Goal: Task Accomplishment & Management: Manage account settings

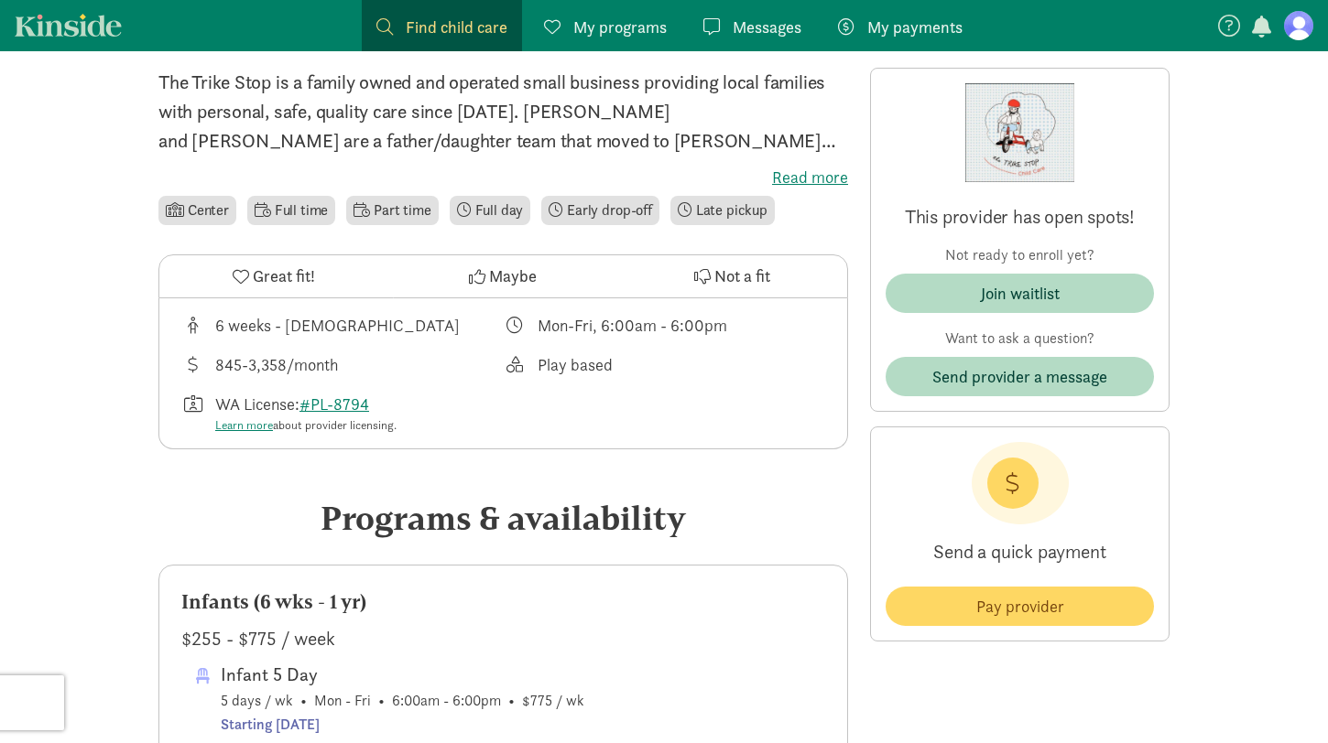
scroll to position [454, 0]
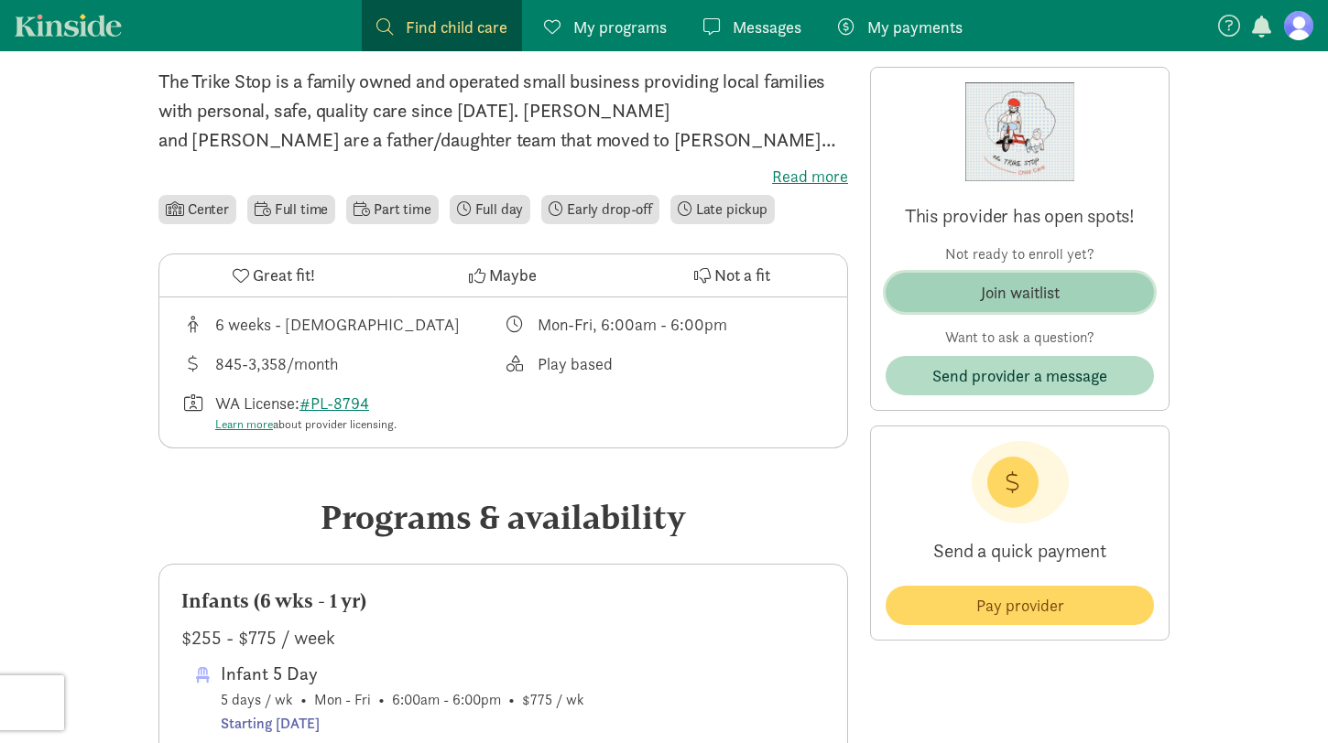
click at [972, 280] on span "Join waitlist" at bounding box center [1019, 292] width 239 height 25
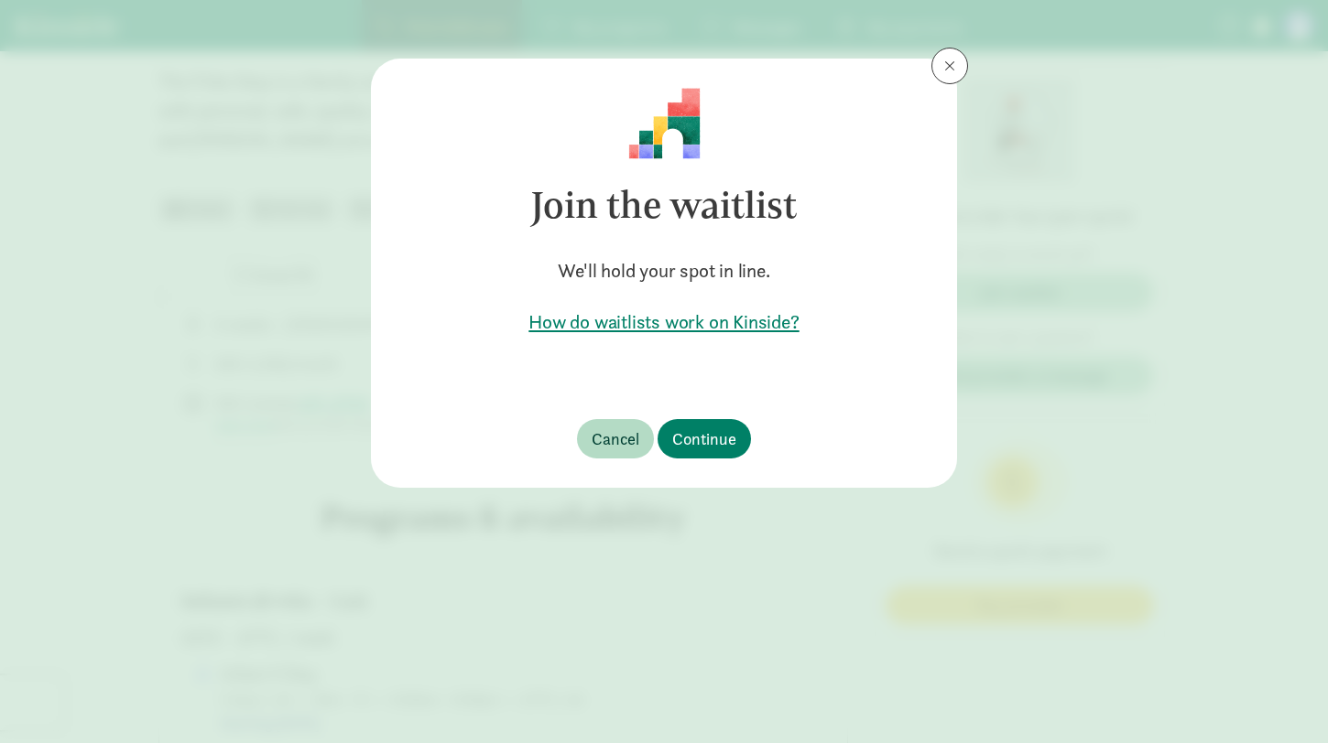
click at [679, 324] on h5 "How do waitlists work on Kinside?" at bounding box center [663, 322] width 527 height 26
click at [727, 447] on span "Continue" at bounding box center [704, 439] width 64 height 25
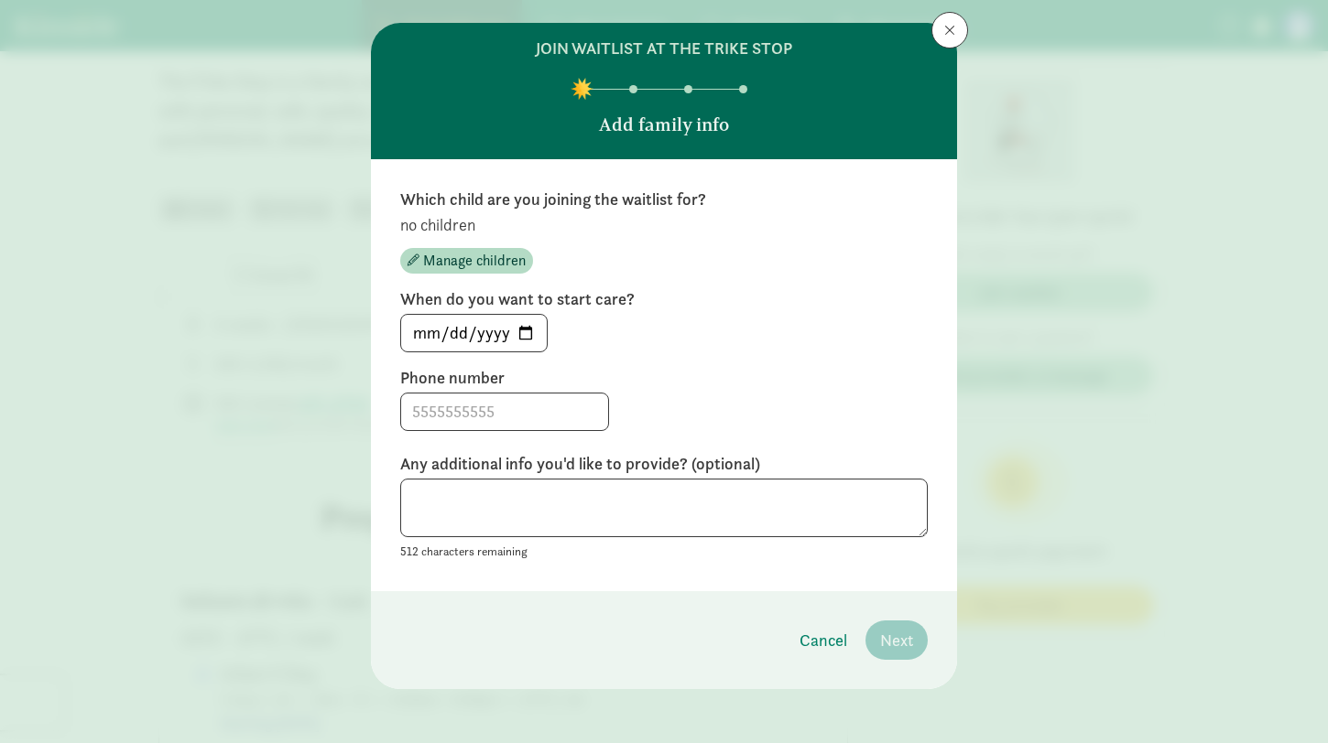
scroll to position [40, 0]
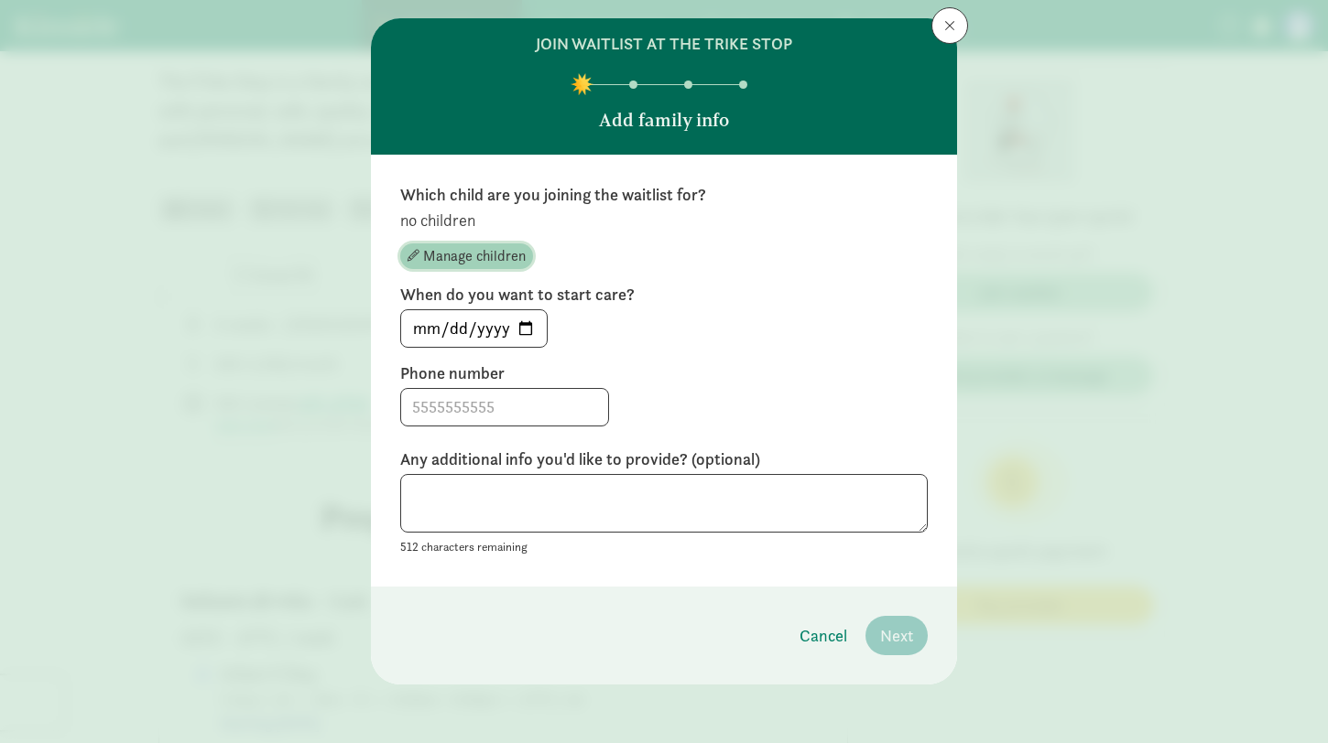
click at [468, 257] on span "Manage children" at bounding box center [474, 256] width 103 height 22
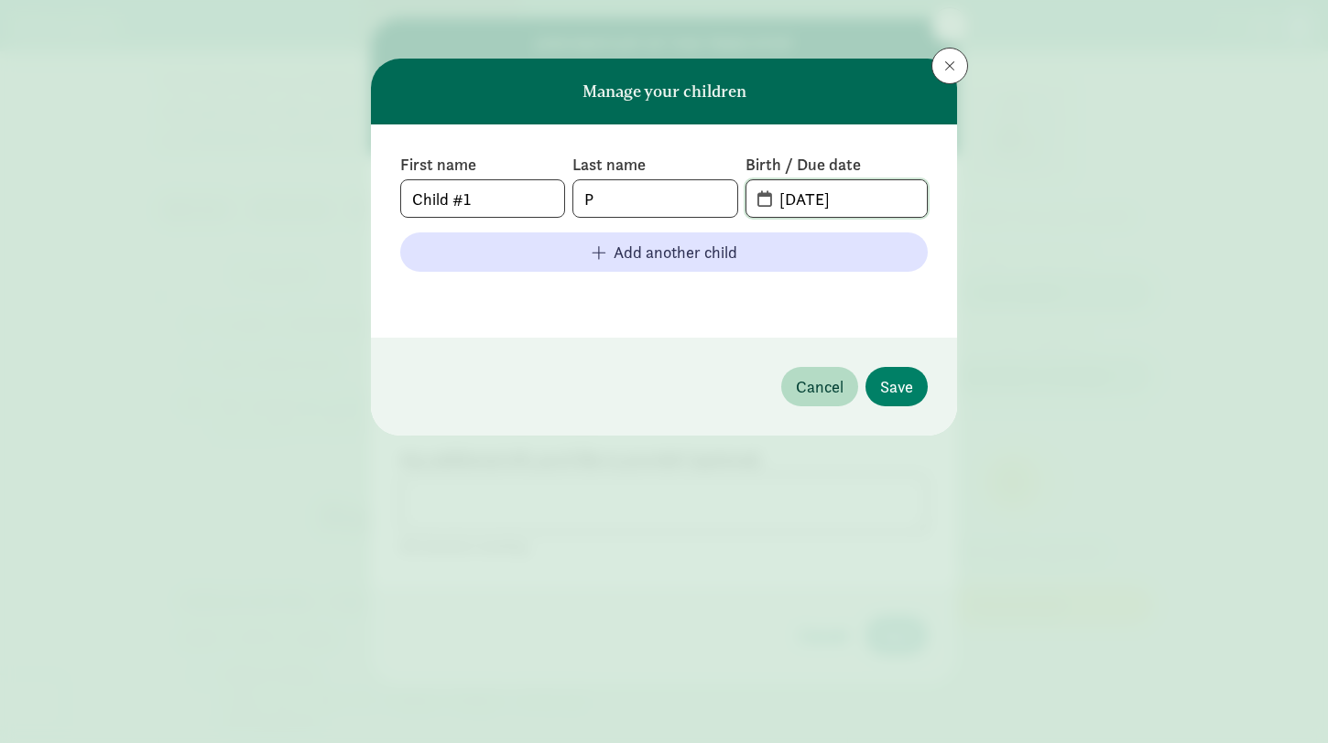
click at [860, 195] on input "[DATE]" at bounding box center [847, 198] width 158 height 37
click at [758, 201] on span "[DATE]" at bounding box center [836, 198] width 180 height 37
click at [763, 198] on span "[DATE]" at bounding box center [836, 198] width 180 height 37
click at [758, 199] on span "[DATE]" at bounding box center [836, 198] width 180 height 37
drag, startPoint x: 883, startPoint y: 198, endPoint x: 723, endPoint y: 194, distance: 160.3
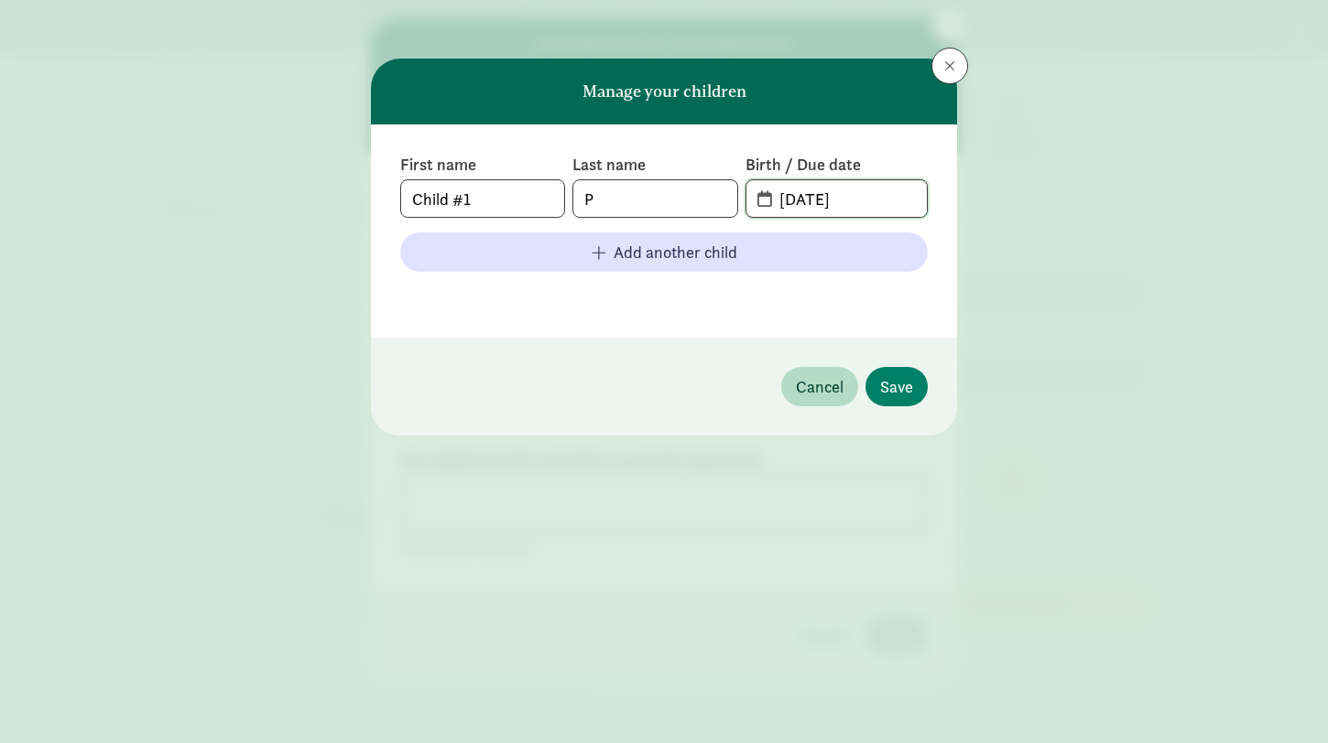
click at [723, 194] on div "First name Child #1 Last name P Birth / Due date [DATE]" at bounding box center [663, 186] width 527 height 64
click at [768, 203] on input "text" at bounding box center [847, 198] width 158 height 37
type input "[DATE]"
click at [895, 385] on span "Save" at bounding box center [896, 386] width 33 height 25
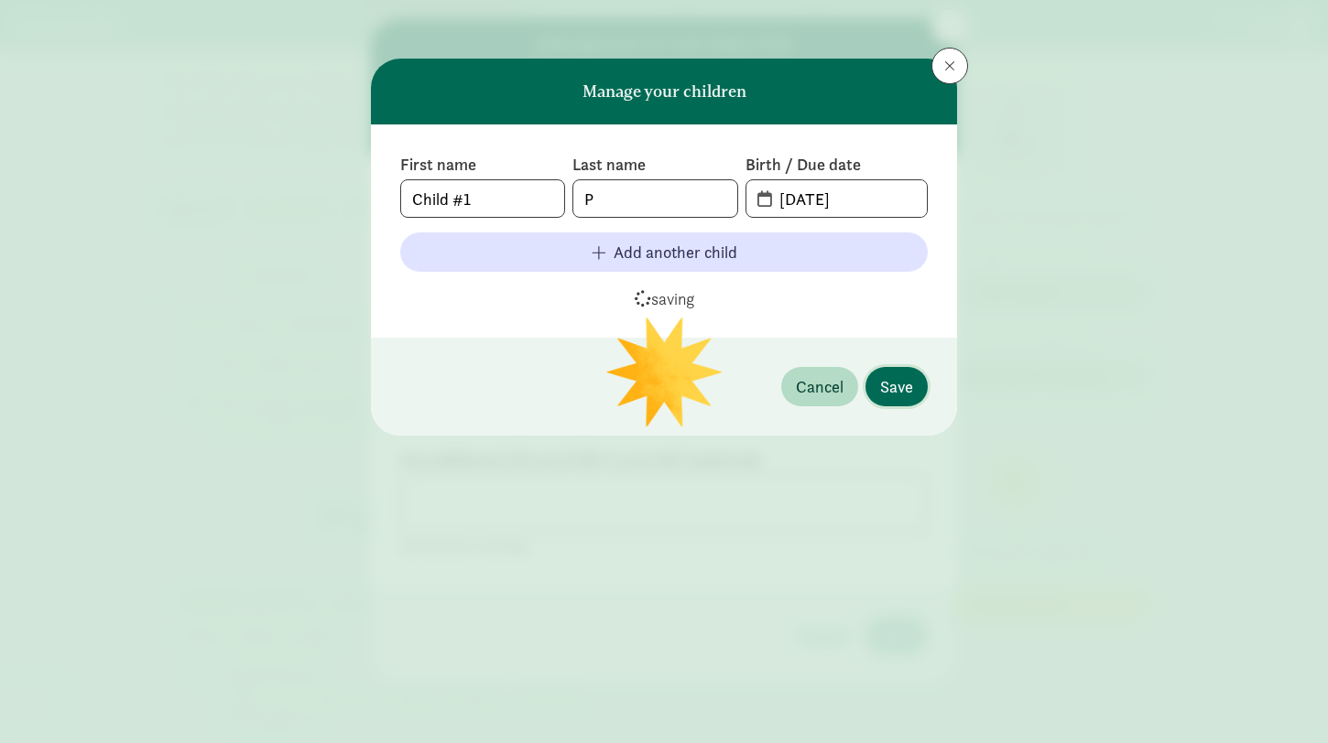
scroll to position [39, 0]
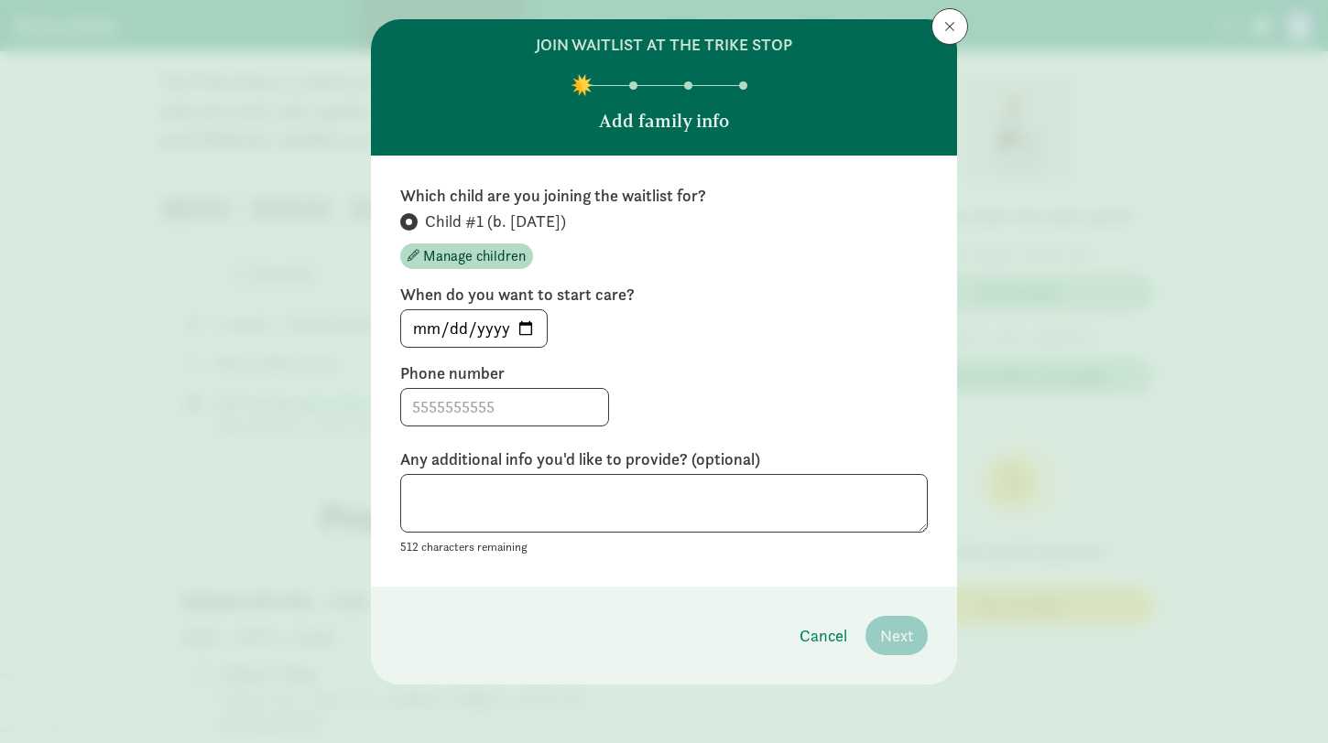
click at [895, 385] on div "Phone number" at bounding box center [663, 395] width 527 height 64
click at [522, 325] on input "[DATE]" at bounding box center [474, 328] width 146 height 37
type input "[DATE]"
